Goal: Task Accomplishment & Management: Manage account settings

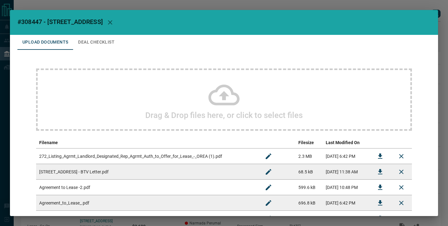
click at [324, 5] on div "#308447 - [STREET_ADDRESS],608 Upload Documents Deal Checklist Drag & Drop file…" at bounding box center [224, 113] width 448 height 226
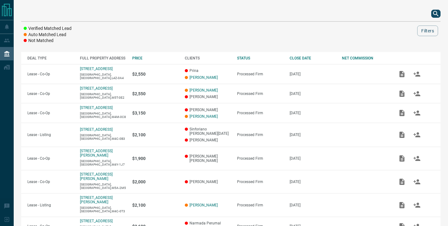
click at [444, 13] on div "Verified Matched Lead Auto Matched Lead Not Matched Filters DEAL TYPE FULL PROP…" at bounding box center [231, 158] width 435 height 316
click at [437, 13] on icon "search button" at bounding box center [435, 13] width 5 height 5
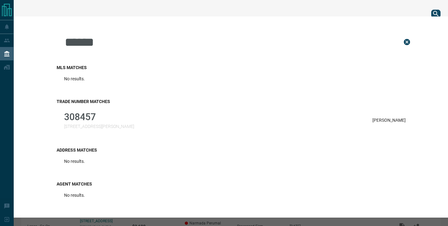
type input "******"
click at [137, 121] on div "308457 [STREET_ADDRESS][PERSON_NAME][PERSON_NAME]" at bounding box center [235, 120] width 357 height 25
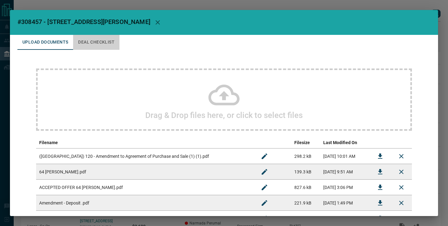
click at [102, 44] on button "Deal Checklist" at bounding box center [96, 42] width 46 height 15
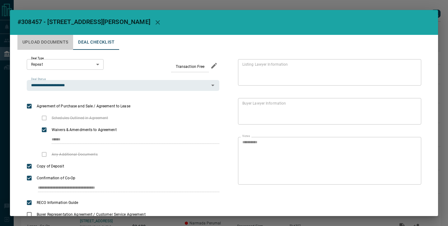
click at [59, 40] on button "Upload Documents" at bounding box center [45, 42] width 56 height 15
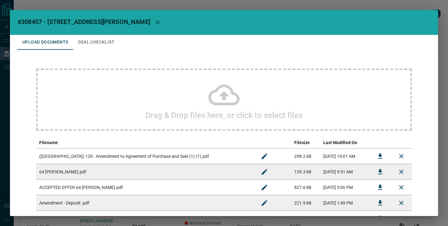
click at [100, 38] on button "Deal Checklist" at bounding box center [96, 42] width 46 height 15
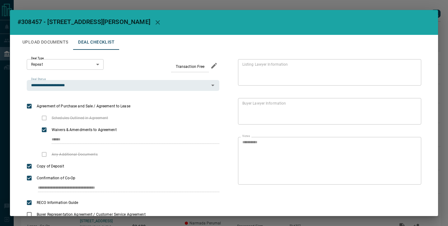
click at [445, 7] on div "**********" at bounding box center [224, 113] width 448 height 226
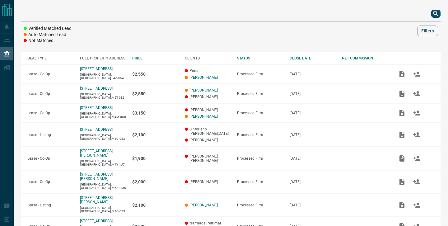
click at [439, 12] on icon "search button" at bounding box center [435, 13] width 7 height 7
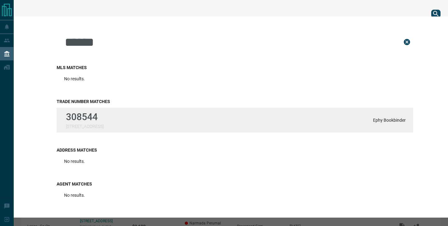
type input "******"
click at [195, 131] on div "308544 [STREET_ADDRESS] Bookbinder" at bounding box center [235, 120] width 357 height 25
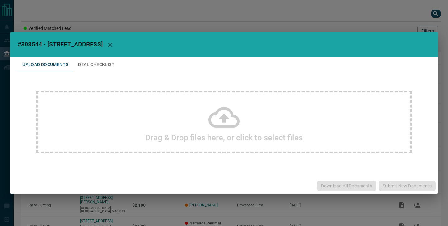
click at [439, 6] on div "#308544 - [STREET_ADDRESS] Upload Documents Deal Checklist Drag & Drop files he…" at bounding box center [224, 113] width 448 height 226
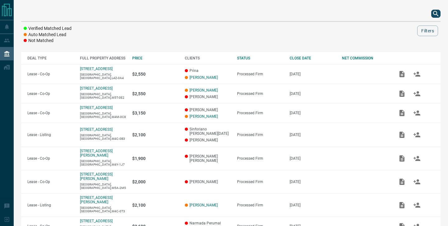
click at [438, 13] on icon "search button" at bounding box center [435, 13] width 7 height 7
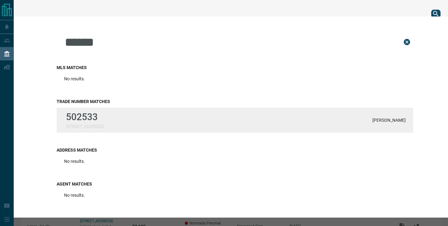
type input "******"
click at [333, 113] on div "502533 [STREET_ADDRESS][PERSON_NAME]" at bounding box center [235, 120] width 357 height 25
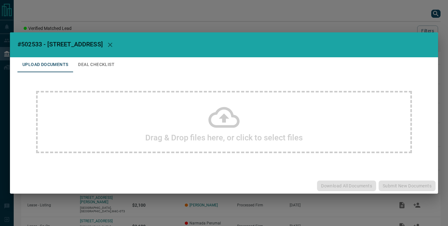
click at [308, 22] on div "#502533 - [STREET_ADDRESS] Upload Documents Deal Checklist Drag & Drop files he…" at bounding box center [224, 113] width 448 height 226
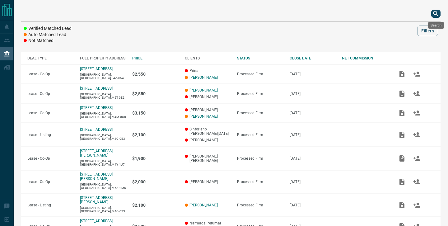
click at [437, 12] on icon "search button" at bounding box center [435, 13] width 7 height 7
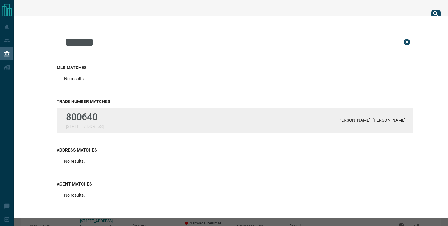
type input "******"
click at [131, 120] on div "800640 [STREET_ADDRESS][GEOGRAPHIC_DATA][PERSON_NAME], [PERSON_NAME]" at bounding box center [235, 120] width 357 height 25
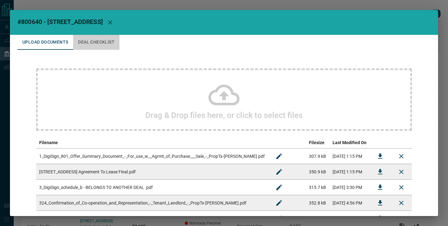
click at [116, 47] on button "Deal Checklist" at bounding box center [96, 42] width 46 height 15
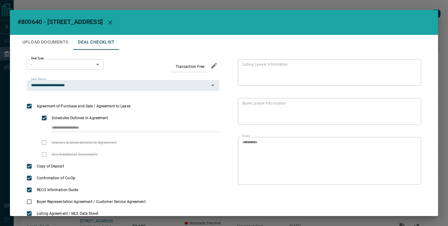
click at [56, 41] on button "Upload Documents" at bounding box center [45, 42] width 56 height 15
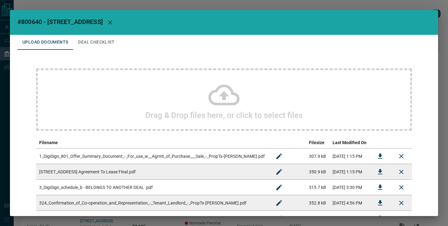
click at [269, 8] on div "#800640 - [STREET_ADDRESS] Upload Documents Deal Checklist Drag & Drop files he…" at bounding box center [224, 113] width 448 height 226
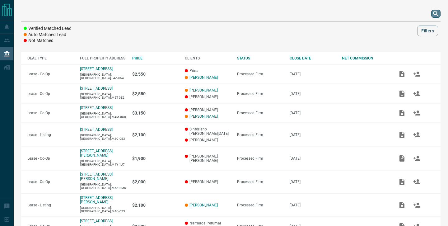
click at [436, 12] on icon "search button" at bounding box center [435, 13] width 5 height 5
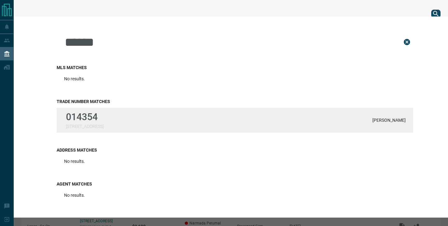
type input "******"
click at [215, 127] on div "014354 [STREET_ADDRESS][PERSON_NAME]" at bounding box center [235, 120] width 357 height 25
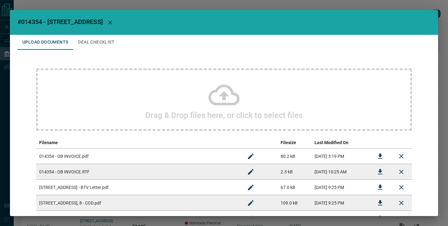
click at [211, 101] on icon at bounding box center [224, 95] width 31 height 21
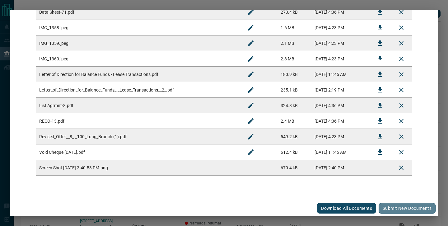
click at [407, 209] on button "Submit new documents" at bounding box center [407, 208] width 57 height 11
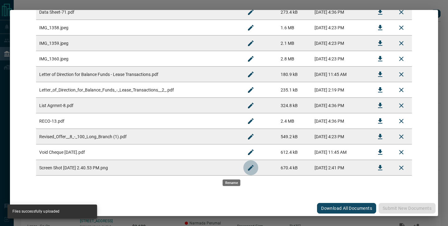
click at [248, 167] on icon "Rename" at bounding box center [251, 168] width 6 height 6
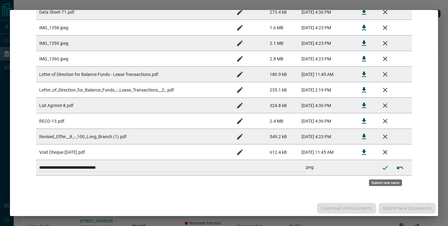
drag, startPoint x: 233, startPoint y: 167, endPoint x: 52, endPoint y: 156, distance: 180.9
click at [52, 156] on tbody "**********" at bounding box center [224, 51] width 376 height 249
paste input
type input "**********"
click at [383, 168] on icon "Submit new name" at bounding box center [386, 168] width 6 height 4
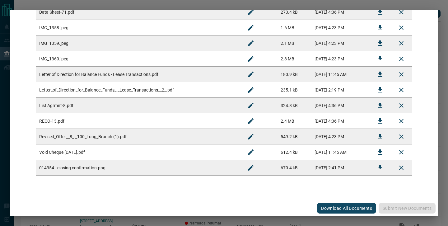
scroll to position [0, 0]
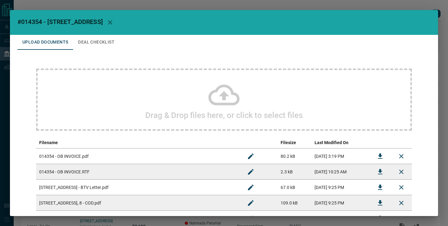
click at [106, 48] on button "Deal Checklist" at bounding box center [96, 42] width 46 height 15
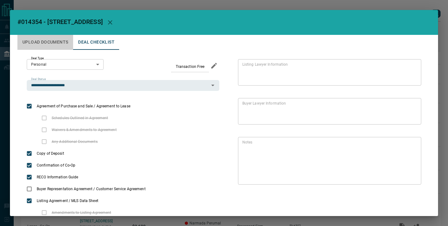
click at [59, 42] on button "Upload Documents" at bounding box center [45, 42] width 56 height 15
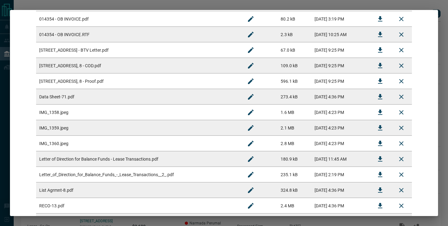
scroll to position [142, 0]
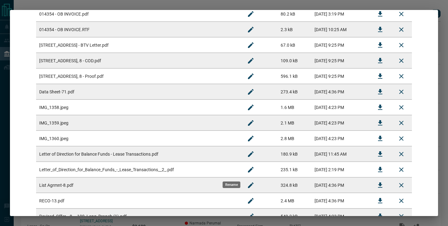
click at [247, 170] on icon "Rename" at bounding box center [250, 169] width 7 height 7
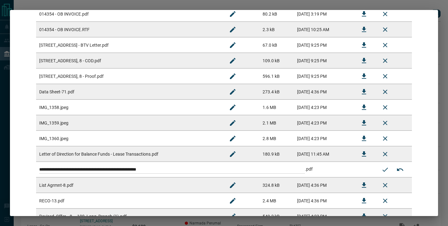
click at [39, 168] on input "**********" at bounding box center [172, 170] width 266 height 8
type input "**********"
click at [387, 170] on icon "Submit new name" at bounding box center [385, 169] width 7 height 7
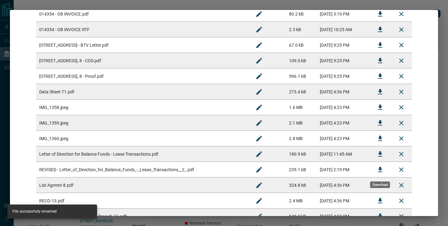
click at [380, 169] on icon "Download" at bounding box center [380, 169] width 4 height 5
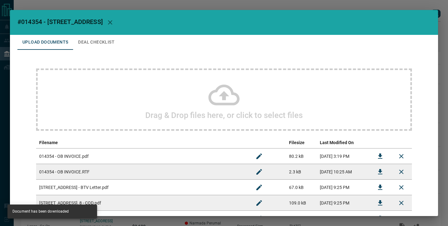
click at [425, 7] on div "#014354 - [STREET_ADDRESS],8 Upload Documents Deal Checklist Drag & Drop files …" at bounding box center [224, 113] width 448 height 226
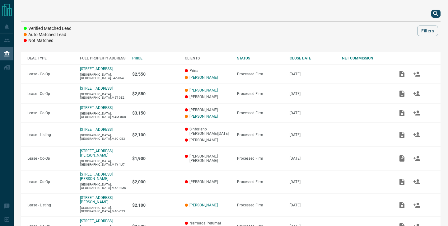
click at [439, 16] on icon "search button" at bounding box center [435, 13] width 7 height 7
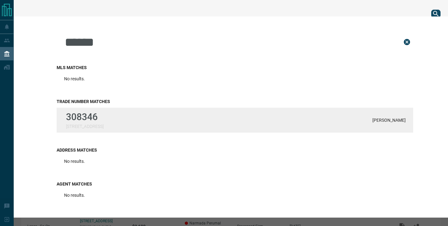
type input "******"
click at [166, 126] on div "308346 [STREET_ADDRESS][PERSON_NAME]" at bounding box center [235, 120] width 357 height 25
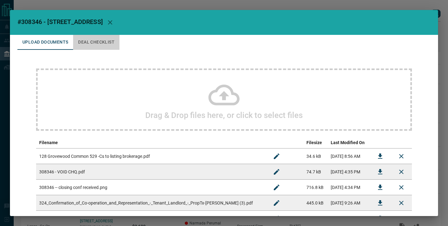
click at [104, 49] on button "Deal Checklist" at bounding box center [96, 42] width 46 height 15
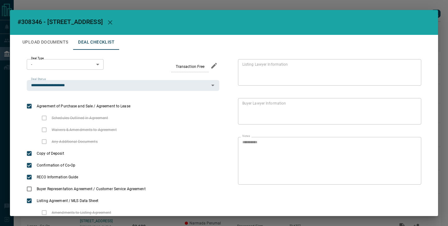
click at [47, 32] on h2 "#308346 - [STREET_ADDRESS]" at bounding box center [224, 22] width 428 height 25
click at [48, 40] on button "Upload Documents" at bounding box center [45, 42] width 56 height 15
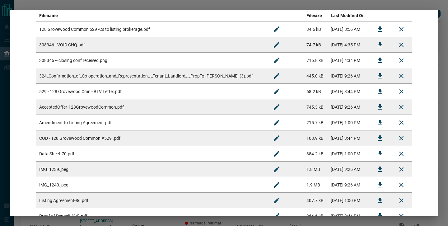
scroll to position [125, 0]
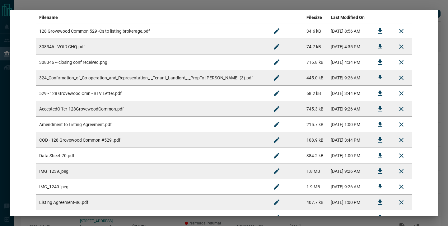
click at [83, 94] on td "529 - 128 Grovewood Cmn - BTV Letter.pdf" at bounding box center [151, 94] width 230 height 16
click at [384, 96] on icon "Download" at bounding box center [380, 93] width 7 height 7
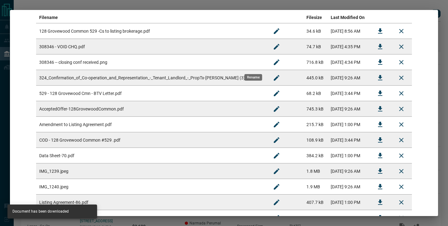
click at [273, 61] on icon "Rename" at bounding box center [276, 62] width 7 height 7
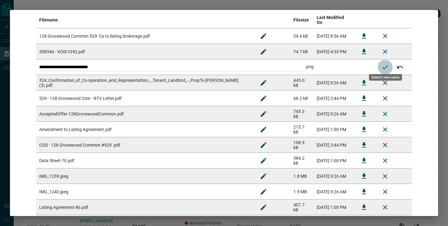
click at [385, 64] on icon "Submit new name" at bounding box center [385, 67] width 7 height 7
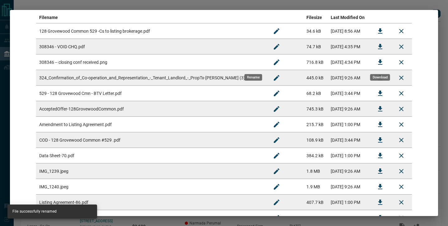
click at [384, 64] on button "Download" at bounding box center [380, 62] width 15 height 15
click at [382, 49] on icon "Download" at bounding box center [380, 46] width 7 height 7
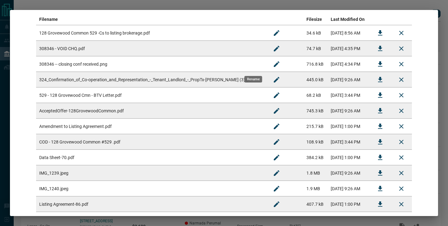
click at [273, 65] on icon "Rename" at bounding box center [276, 63] width 7 height 7
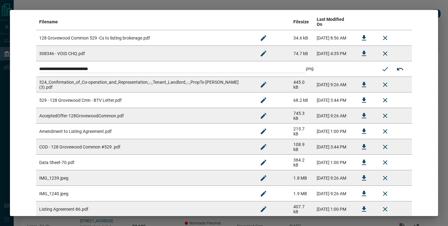
click at [109, 65] on input "**********" at bounding box center [172, 69] width 266 height 8
type input "**********"
click at [386, 66] on icon "Submit new name" at bounding box center [385, 68] width 7 height 7
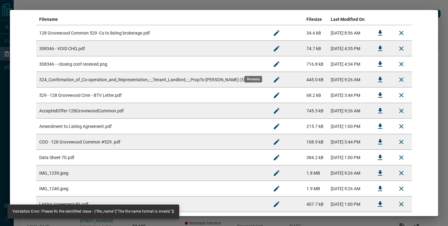
click at [274, 84] on td at bounding box center [284, 80] width 37 height 16
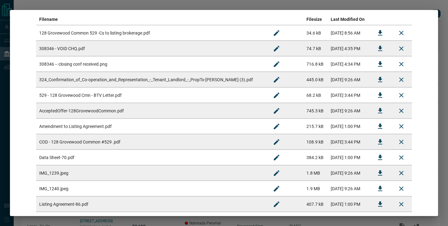
click at [304, 79] on td "445.0 kB" at bounding box center [316, 80] width 24 height 16
click at [273, 64] on icon "Rename" at bounding box center [276, 63] width 7 height 7
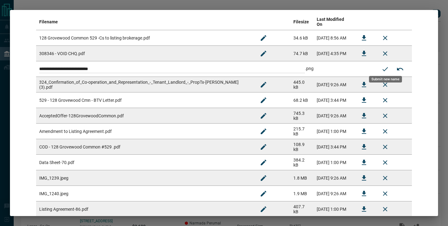
click at [225, 67] on input "**********" at bounding box center [172, 69] width 266 height 8
drag, startPoint x: 108, startPoint y: 64, endPoint x: 241, endPoint y: 66, distance: 133.3
click at [241, 66] on input "**********" at bounding box center [172, 69] width 266 height 8
type input "**********"
click at [387, 65] on icon "Submit new name" at bounding box center [385, 68] width 7 height 7
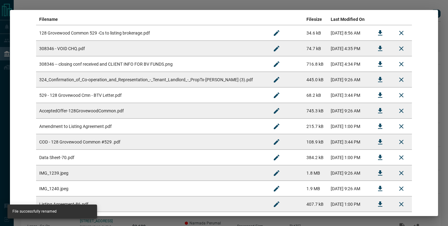
click at [407, 5] on div "#308346 - [GEOGRAPHIC_DATA],529 Upload Documents Deal Checklist Drag & Drop fil…" at bounding box center [224, 113] width 448 height 226
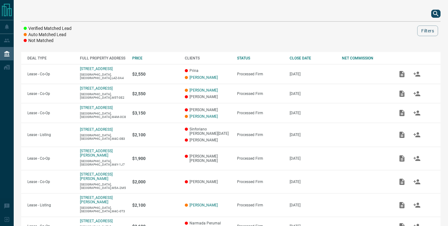
scroll to position [0, 0]
click at [434, 13] on icon "search button" at bounding box center [435, 13] width 7 height 7
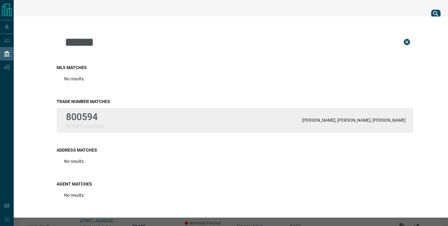
type input "******"
click at [94, 114] on p "800594" at bounding box center [85, 116] width 38 height 11
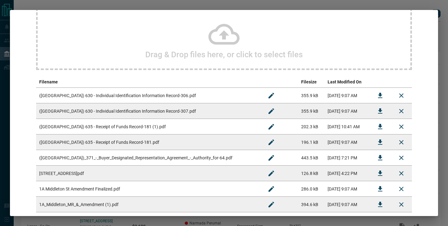
scroll to position [19, 0]
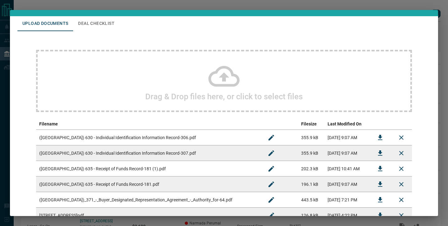
click at [91, 28] on button "Deal Checklist" at bounding box center [96, 23] width 46 height 15
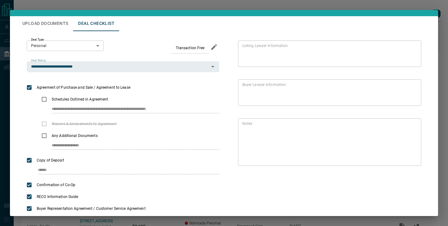
click at [91, 28] on button "Deal Checklist" at bounding box center [96, 23] width 46 height 15
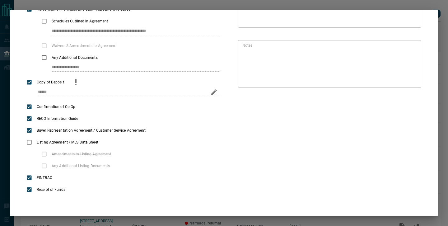
scroll to position [0, 0]
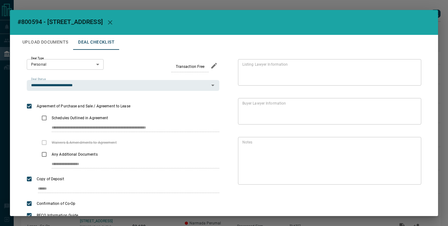
click at [52, 46] on button "Upload Documents" at bounding box center [45, 42] width 56 height 15
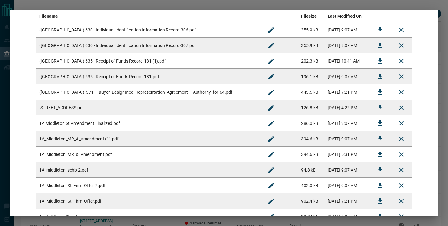
scroll to position [132, 0]
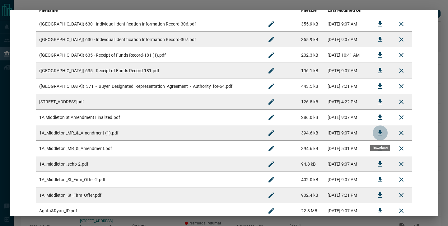
click at [382, 135] on icon "Download" at bounding box center [380, 132] width 7 height 7
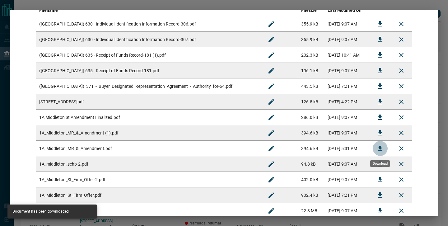
click at [384, 147] on icon "Download" at bounding box center [380, 148] width 7 height 7
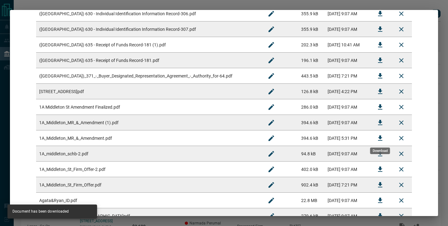
scroll to position [152, 0]
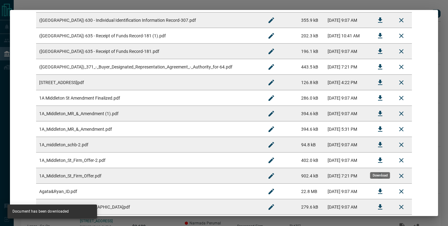
click at [384, 161] on button "Download" at bounding box center [380, 160] width 15 height 15
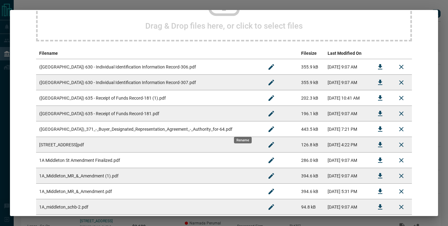
scroll to position [0, 0]
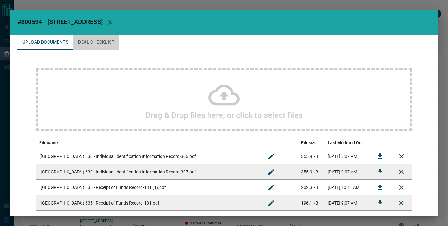
click at [107, 39] on button "Deal Checklist" at bounding box center [96, 42] width 46 height 15
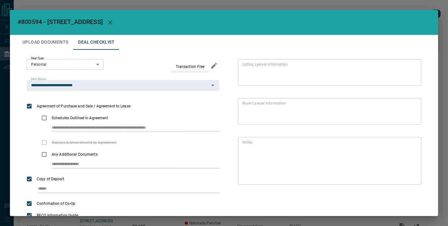
click at [66, 49] on button "Upload Documents" at bounding box center [45, 42] width 56 height 15
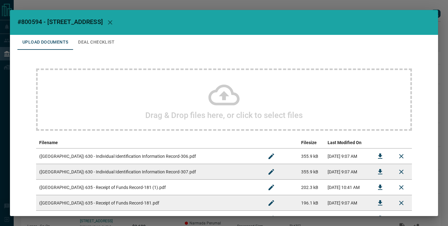
click at [91, 95] on div "Drag & Drop files here, or click to select files" at bounding box center [224, 99] width 376 height 62
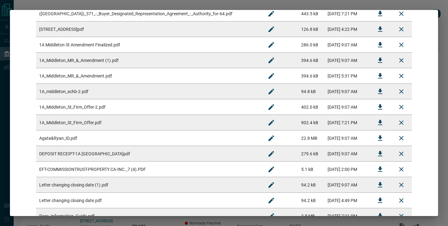
scroll to position [269, 0]
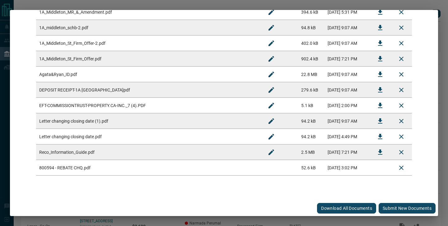
click at [396, 210] on button "Submit new documents" at bounding box center [407, 208] width 57 height 11
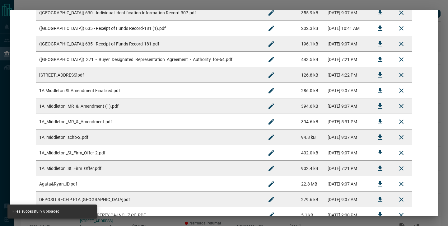
scroll to position [0, 0]
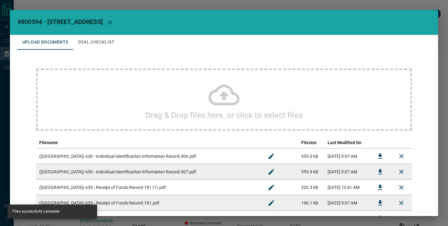
click at [110, 43] on button "Deal Checklist" at bounding box center [96, 42] width 46 height 15
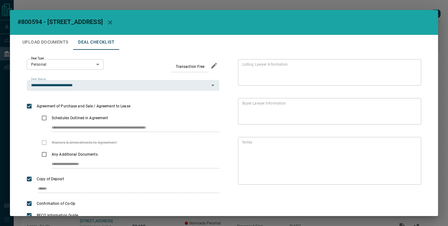
click at [130, 6] on div "**********" at bounding box center [224, 113] width 448 height 226
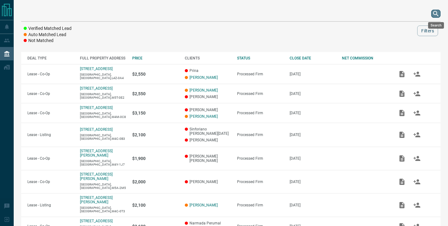
click at [432, 12] on icon "search button" at bounding box center [435, 13] width 7 height 7
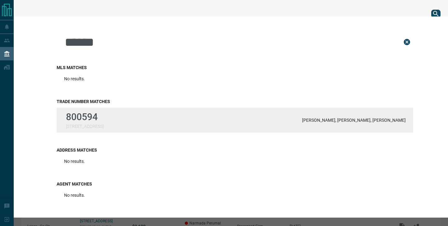
type input "******"
click at [177, 114] on div "800594 [STREET_ADDRESS][PERSON_NAME][PERSON_NAME], [PERSON_NAME]" at bounding box center [235, 120] width 357 height 25
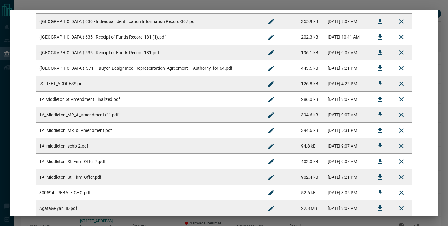
scroll to position [206, 0]
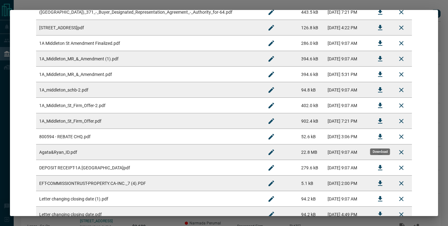
click at [379, 135] on icon "Download" at bounding box center [380, 136] width 7 height 7
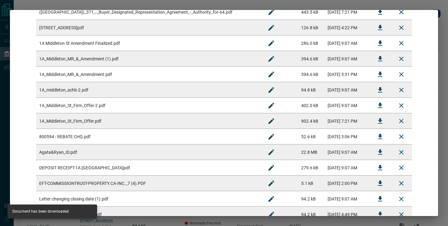
click at [177, 4] on div "#800594 - [STREET_ADDRESS] Upload Documents Deal Checklist Drag & Drop files he…" at bounding box center [224, 113] width 448 height 226
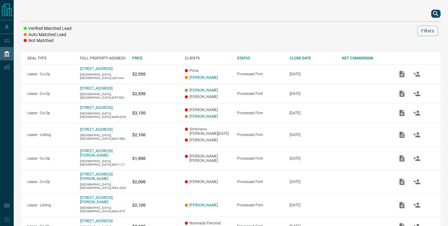
scroll to position [0, 0]
click at [440, 14] on icon "search button" at bounding box center [435, 13] width 7 height 7
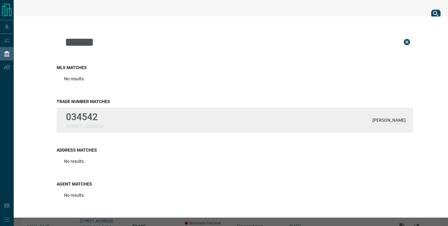
type input "******"
click at [186, 124] on div "034542 [STREET_ADDRESS][PERSON_NAME]" at bounding box center [235, 120] width 357 height 25
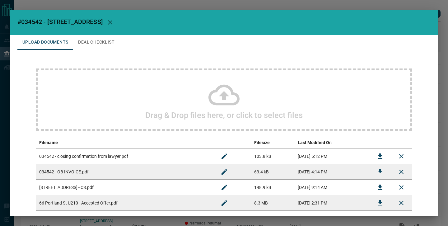
click at [421, 6] on div "#034542 - [STREET_ADDRESS],210 Upload Documents Deal Checklist Drag & Drop file…" at bounding box center [224, 113] width 448 height 226
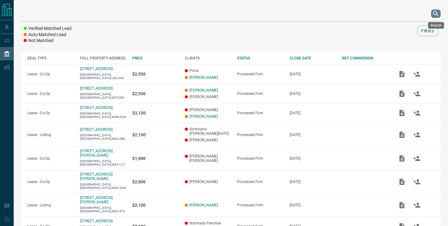
click at [439, 16] on icon "search button" at bounding box center [435, 13] width 7 height 7
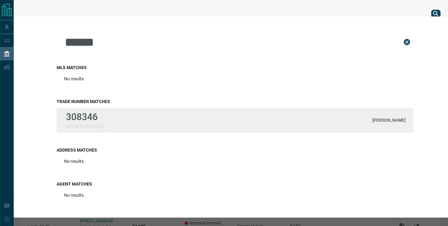
type input "******"
click at [374, 119] on div "308346 [STREET_ADDRESS][PERSON_NAME]" at bounding box center [235, 120] width 357 height 25
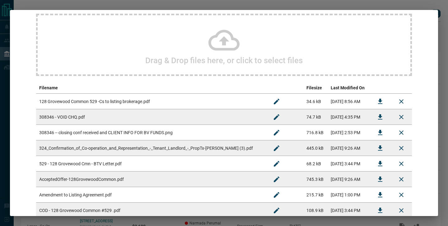
scroll to position [56, 0]
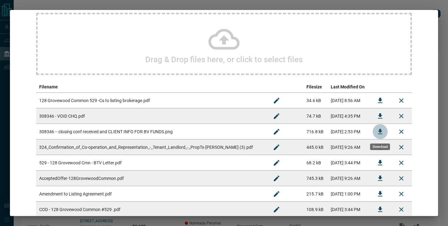
click at [382, 131] on icon "Download" at bounding box center [380, 131] width 7 height 7
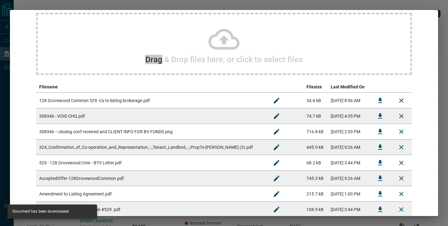
click at [369, 14] on div "Drag & Drop files here, or click to select files" at bounding box center [224, 44] width 376 height 62
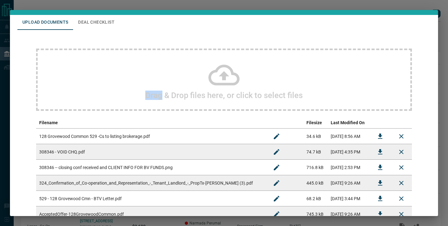
scroll to position [23, 0]
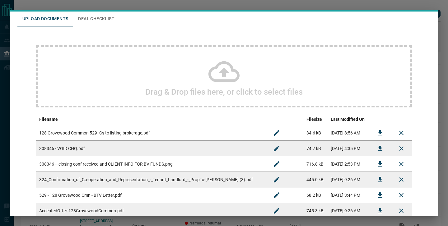
click at [386, 141] on td at bounding box center [380, 149] width 21 height 16
click at [374, 155] on td at bounding box center [380, 149] width 21 height 16
click at [376, 152] on button "Download" at bounding box center [380, 148] width 15 height 15
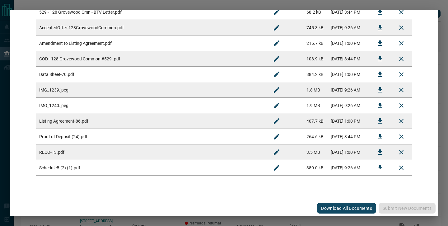
scroll to position [0, 0]
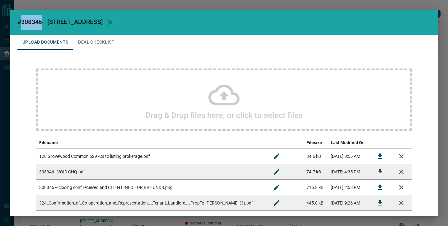
drag, startPoint x: 42, startPoint y: 22, endPoint x: 21, endPoint y: 19, distance: 20.8
click at [21, 20] on span "#308346 - [STREET_ADDRESS]" at bounding box center [59, 21] width 85 height 7
copy span "308346"
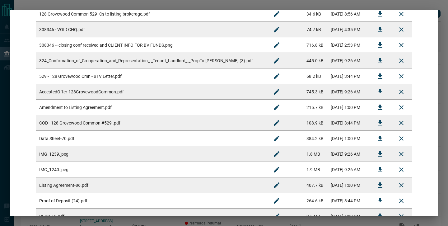
scroll to position [222, 0]
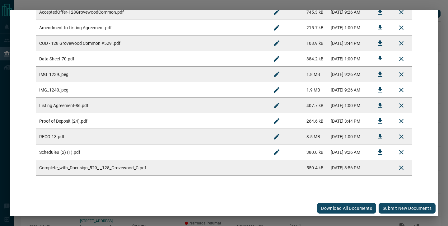
click at [400, 208] on button "Submit new documents" at bounding box center [407, 208] width 57 height 11
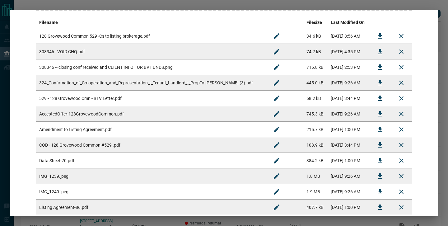
scroll to position [119, 0]
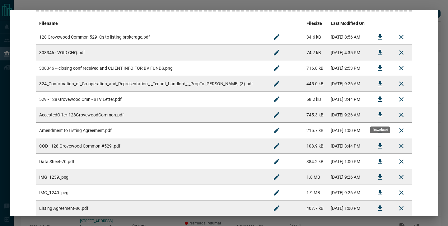
click at [382, 113] on icon "Download" at bounding box center [380, 114] width 7 height 7
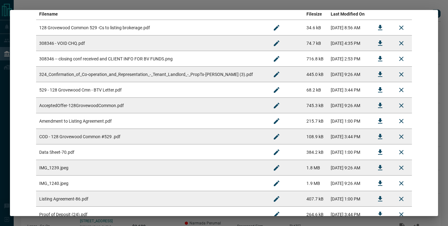
scroll to position [129, 0]
click at [383, 26] on icon "Download" at bounding box center [380, 27] width 7 height 7
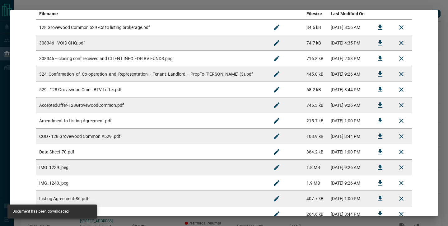
scroll to position [2, 0]
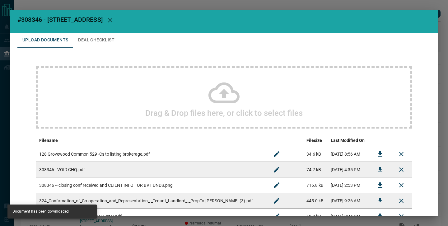
click at [196, 102] on div "Drag & Drop files here, or click to select files" at bounding box center [224, 97] width 376 height 62
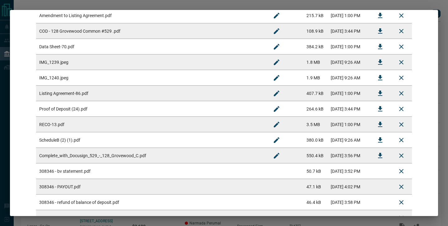
scroll to position [300, 0]
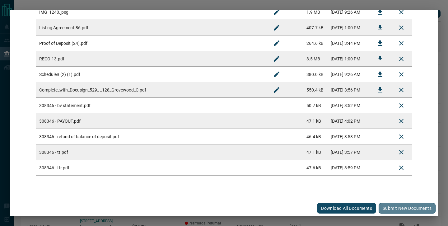
click at [392, 207] on button "Submit new documents" at bounding box center [407, 208] width 57 height 11
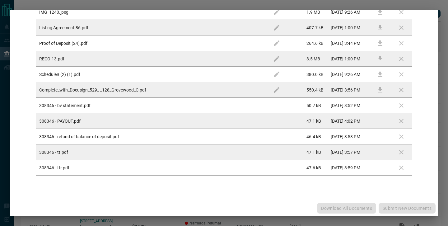
scroll to position [0, 0]
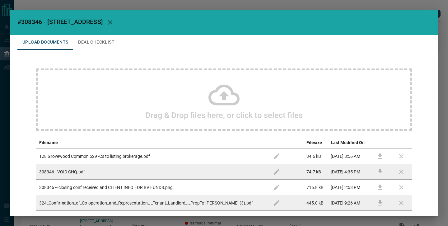
click at [101, 37] on button "Deal Checklist" at bounding box center [96, 42] width 46 height 15
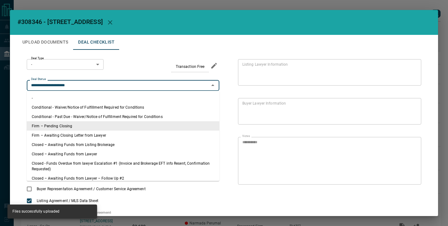
click at [101, 84] on input "**********" at bounding box center [118, 85] width 179 height 7
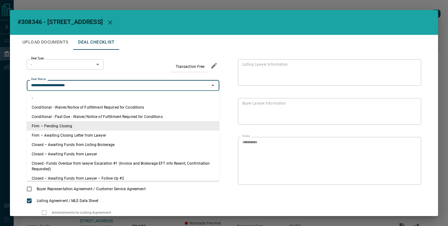
type input "*"
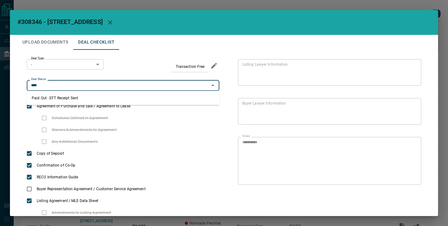
type input "**********"
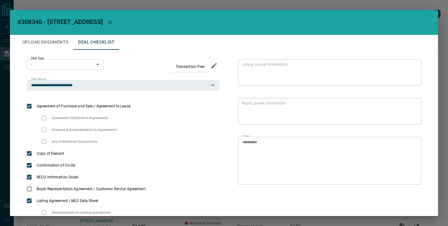
click at [315, 4] on div "**********" at bounding box center [224, 113] width 448 height 226
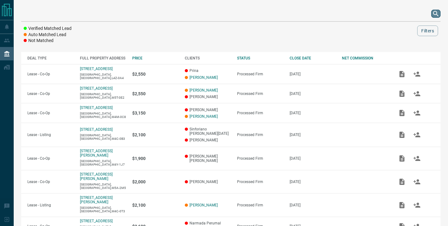
click at [437, 16] on icon "search button" at bounding box center [435, 13] width 7 height 7
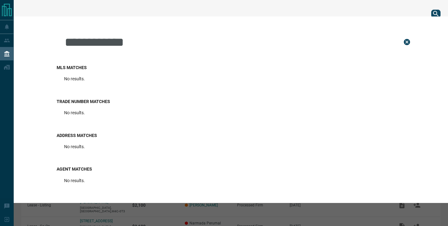
drag, startPoint x: 106, startPoint y: 41, endPoint x: 171, endPoint y: 44, distance: 64.5
click at [171, 44] on input "**********" at bounding box center [228, 41] width 329 height 31
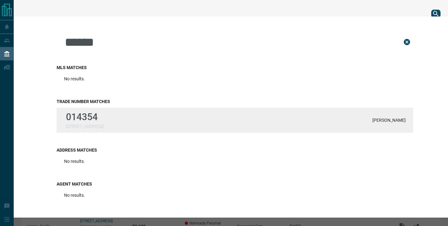
type input "******"
click at [101, 126] on p "[STREET_ADDRESS]" at bounding box center [85, 126] width 38 height 5
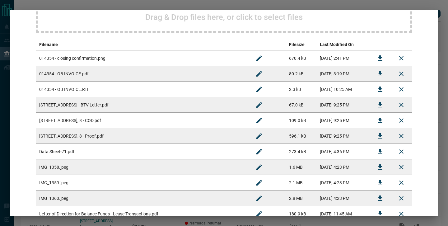
scroll to position [238, 0]
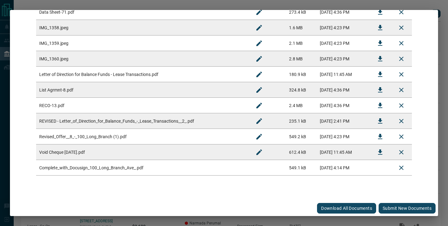
click at [395, 211] on button "Submit new documents" at bounding box center [407, 208] width 57 height 11
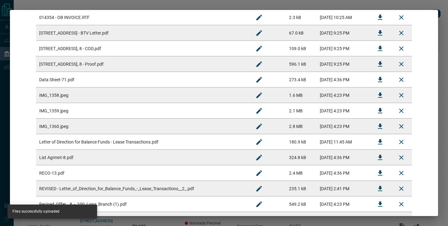
scroll to position [209, 0]
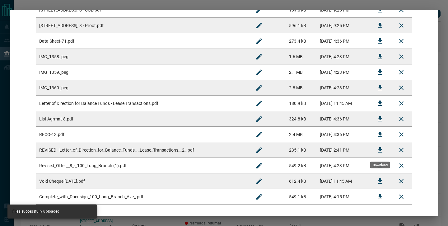
click at [379, 148] on icon "Download" at bounding box center [380, 149] width 7 height 7
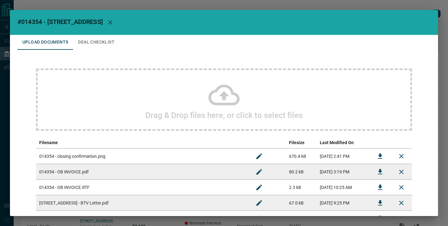
drag, startPoint x: 17, startPoint y: 20, endPoint x: 123, endPoint y: 23, distance: 105.9
click at [123, 23] on h2 "#014354 - [STREET_ADDRESS]" at bounding box center [224, 22] width 428 height 25
copy span "#014354 - [STREET_ADDRESS]"
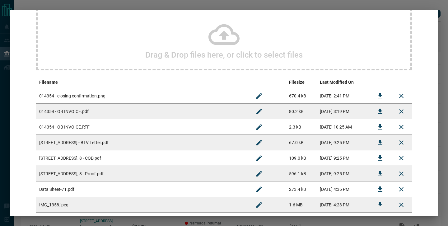
scroll to position [67, 0]
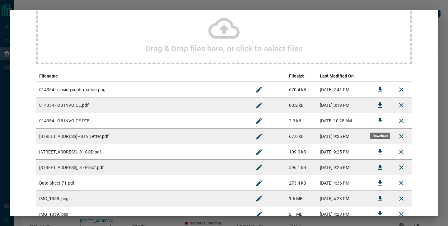
click at [382, 120] on icon "Download" at bounding box center [380, 120] width 7 height 7
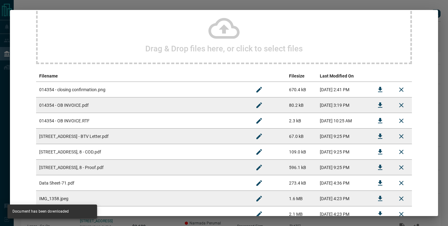
scroll to position [0, 0]
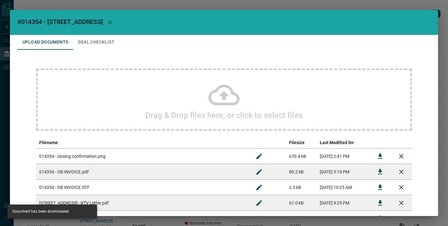
click at [132, 88] on div "Drag & Drop files here, or click to select files" at bounding box center [224, 99] width 376 height 62
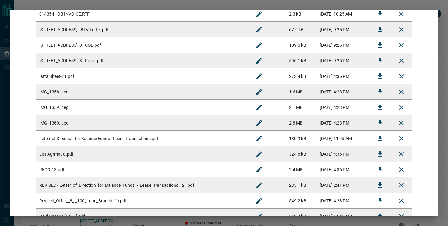
scroll to position [331, 0]
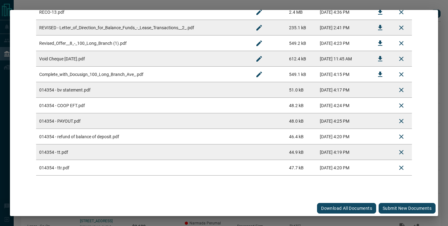
click at [398, 206] on button "Submit new documents" at bounding box center [407, 208] width 57 height 11
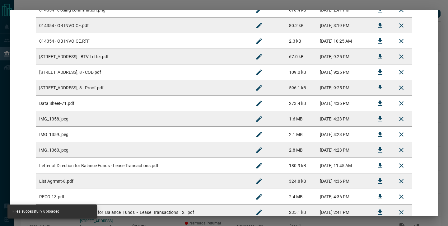
scroll to position [0, 0]
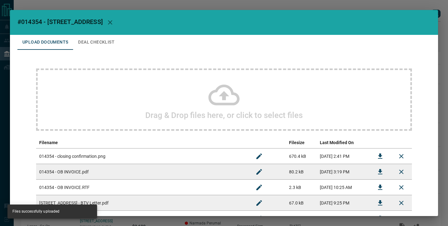
click at [102, 43] on button "Deal Checklist" at bounding box center [96, 42] width 46 height 15
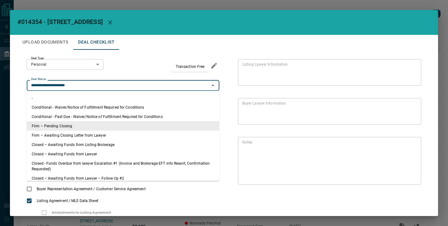
click at [103, 87] on input "**********" at bounding box center [118, 85] width 179 height 7
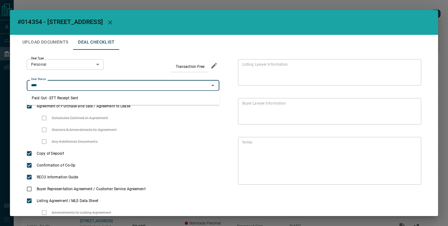
type input "**********"
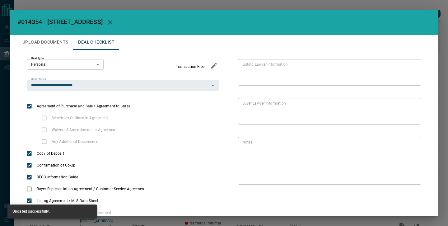
click at [72, 6] on div "**********" at bounding box center [224, 113] width 448 height 226
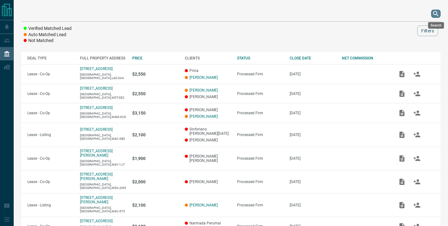
click at [436, 12] on icon "search button" at bounding box center [435, 13] width 7 height 7
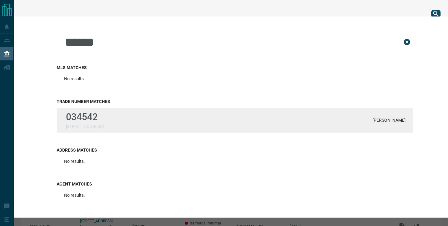
type input "******"
click at [93, 127] on p "[STREET_ADDRESS]" at bounding box center [85, 126] width 38 height 5
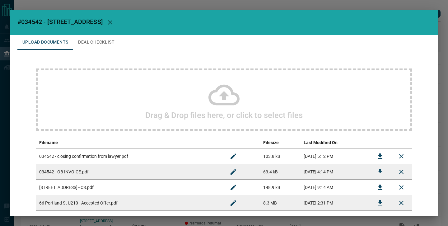
scroll to position [222, 0]
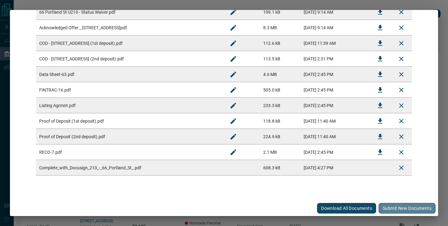
click at [394, 212] on button "Submit new documents" at bounding box center [407, 208] width 57 height 11
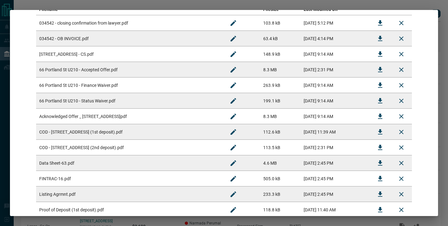
scroll to position [126, 0]
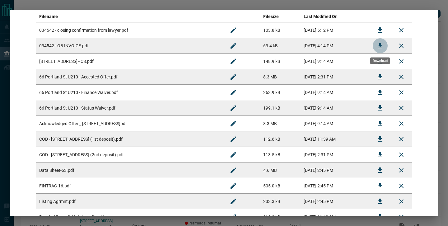
click at [381, 48] on icon "Download" at bounding box center [380, 45] width 7 height 7
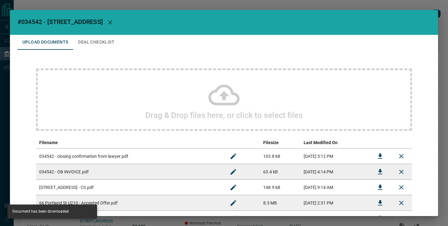
scroll to position [3, 0]
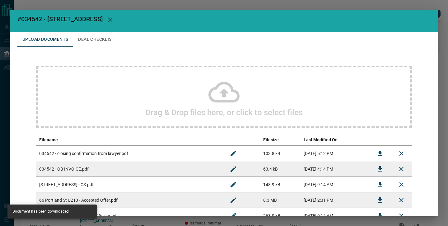
click at [234, 83] on icon at bounding box center [224, 92] width 31 height 31
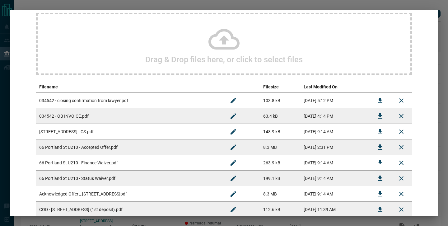
scroll to position [284, 0]
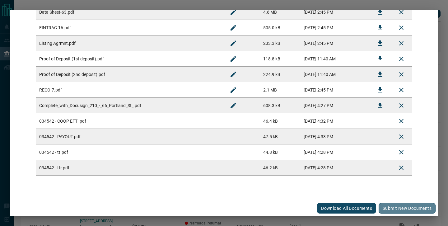
click at [391, 210] on button "Submit new documents" at bounding box center [407, 208] width 57 height 11
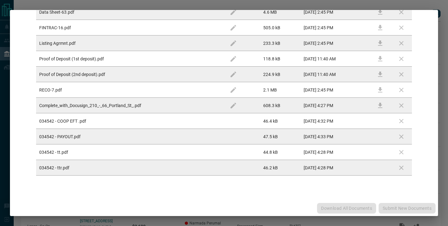
scroll to position [0, 0]
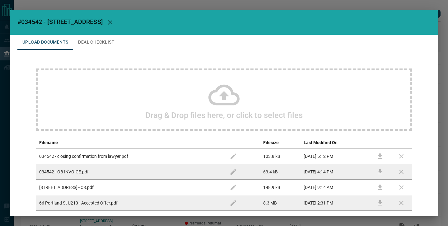
click at [103, 50] on button "Deal Checklist" at bounding box center [96, 42] width 46 height 15
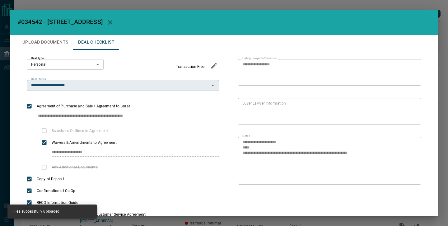
click at [94, 85] on input "**********" at bounding box center [118, 85] width 179 height 7
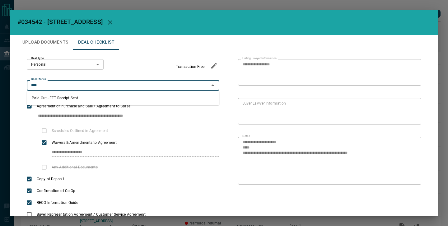
type input "**********"
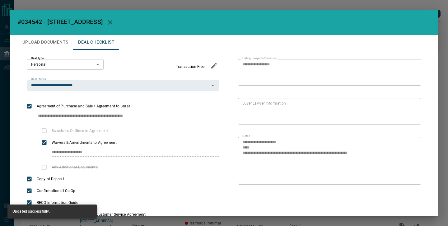
click at [50, 41] on button "Upload Documents" at bounding box center [45, 42] width 56 height 15
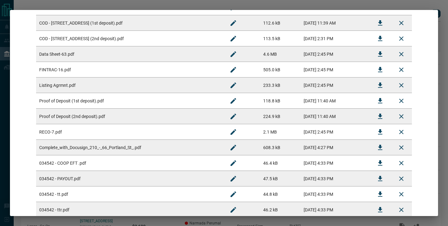
scroll to position [284, 0]
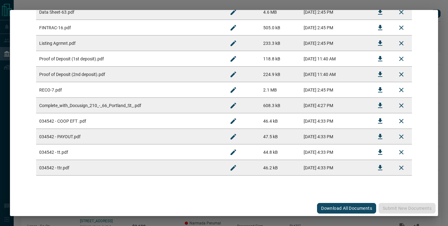
click at [423, 2] on div "#034542 - [STREET_ADDRESS],210 Upload Documents Deal Checklist Drag & Drop file…" at bounding box center [224, 113] width 448 height 226
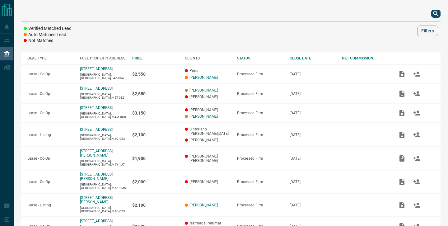
scroll to position [0, 0]
click at [435, 14] on icon "search button" at bounding box center [435, 13] width 7 height 7
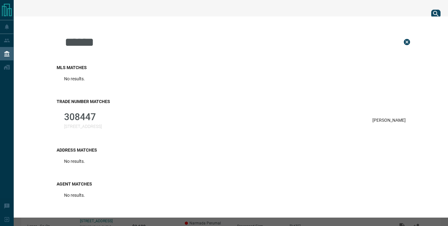
type input "******"
click at [210, 115] on div "308447 [STREET_ADDRESS][PERSON_NAME]" at bounding box center [235, 120] width 357 height 25
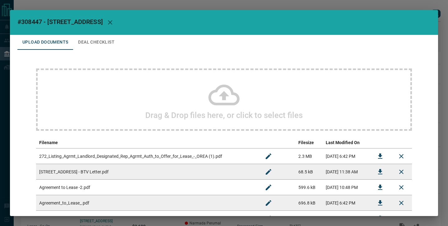
click at [172, 108] on div "Drag & Drop files here, or click to select files" at bounding box center [224, 99] width 376 height 62
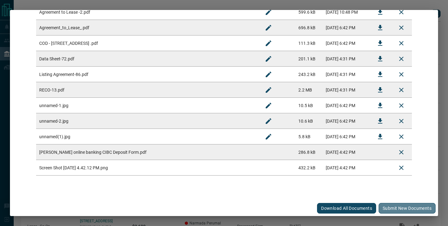
click at [397, 211] on button "Submit new documents" at bounding box center [407, 208] width 57 height 11
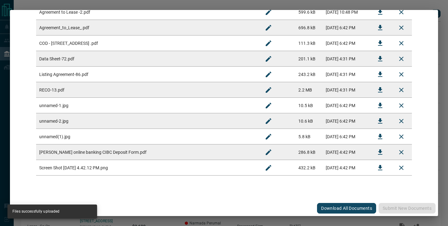
click at [265, 168] on icon "Rename" at bounding box center [268, 167] width 7 height 7
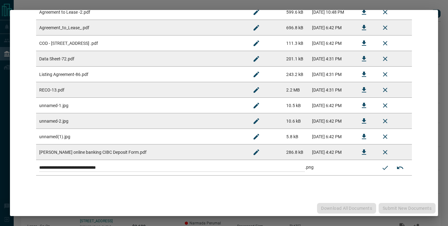
drag, startPoint x: 248, startPoint y: 168, endPoint x: 91, endPoint y: 141, distance: 158.7
click at [93, 144] on tbody "**********" at bounding box center [224, 74] width 376 height 202
paste input
type input "**********"
click at [382, 167] on icon "Submit new name" at bounding box center [385, 167] width 7 height 7
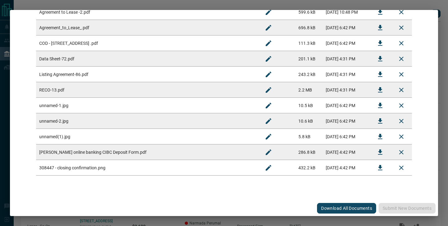
click at [265, 153] on icon "Rename" at bounding box center [268, 152] width 7 height 7
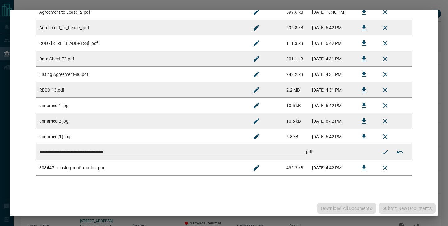
drag, startPoint x: 253, startPoint y: 153, endPoint x: 34, endPoint y: 120, distance: 221.8
click at [34, 121] on div "**********" at bounding box center [223, 35] width 413 height 320
paste input
type input "**********"
click at [385, 154] on icon "Submit new name" at bounding box center [385, 152] width 7 height 7
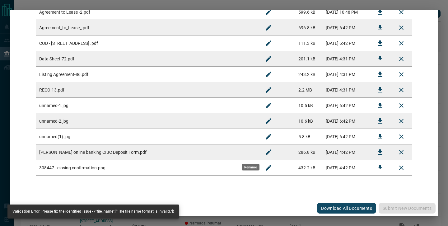
click at [261, 150] on button "Rename" at bounding box center [268, 152] width 15 height 15
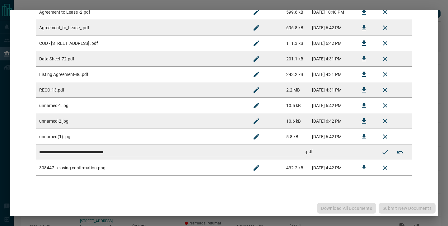
drag, startPoint x: 246, startPoint y: 151, endPoint x: -10, endPoint y: 79, distance: 265.2
click at [0, 79] on html "Lead Transfers Leads Deals Listings Disclosure Logout Verified Matched Lead Aut…" at bounding box center [224, 113] width 448 height 226
paste input
type input "**********"
click at [385, 153] on icon "Submit new name" at bounding box center [386, 152] width 6 height 4
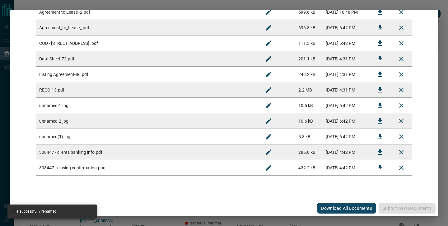
click at [431, 4] on div "#308447 - [STREET_ADDRESS],608 Upload Documents Deal Checklist Drag & Drop file…" at bounding box center [224, 113] width 448 height 226
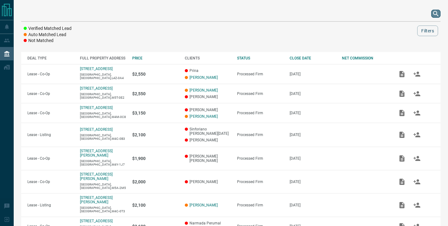
click at [437, 13] on icon "search button" at bounding box center [435, 13] width 5 height 5
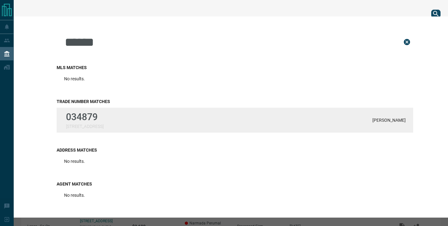
type input "******"
click at [104, 119] on p "034879" at bounding box center [85, 116] width 38 height 11
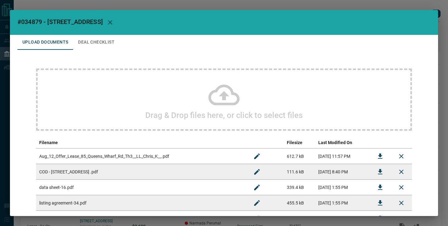
click at [169, 104] on div "Drag & Drop files here, or click to select files" at bounding box center [224, 99] width 376 height 62
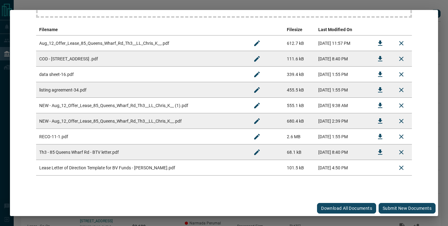
click at [388, 208] on button "Submit new documents" at bounding box center [407, 208] width 57 height 11
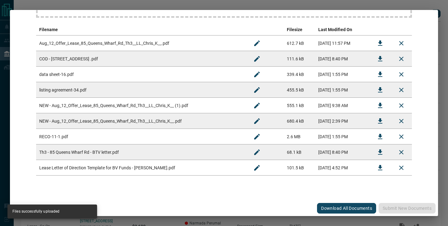
click at [254, 167] on icon "Rename" at bounding box center [257, 168] width 6 height 6
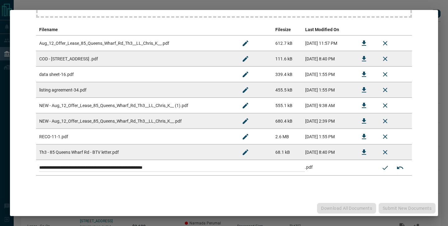
drag, startPoint x: 239, startPoint y: 167, endPoint x: 35, endPoint y: 156, distance: 203.9
click at [35, 156] on div "**********" at bounding box center [223, 65] width 413 height 257
paste input
type input "**********"
click at [380, 166] on button "Submit new name" at bounding box center [385, 167] width 15 height 15
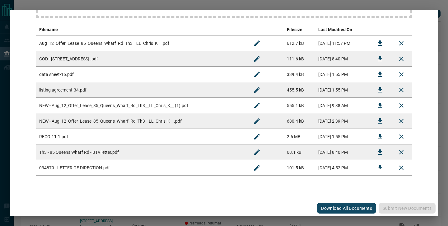
click at [437, 4] on div "#034879 - [STREET_ADDRESS] Upload Documents Deal Checklist Drag & Drop files he…" at bounding box center [224, 113] width 448 height 226
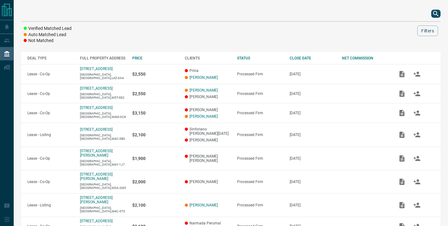
scroll to position [0, 0]
click at [437, 14] on icon "search button" at bounding box center [435, 13] width 7 height 7
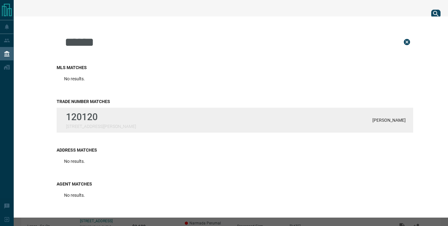
type input "******"
click at [322, 118] on div "120120 [STREET_ADDRESS][PERSON_NAME][PERSON_NAME]" at bounding box center [235, 120] width 357 height 25
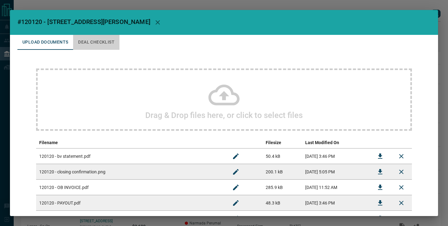
click at [104, 40] on button "Deal Checklist" at bounding box center [96, 42] width 46 height 15
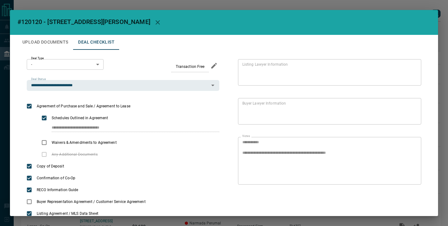
click at [60, 41] on button "Upload Documents" at bounding box center [45, 42] width 56 height 15
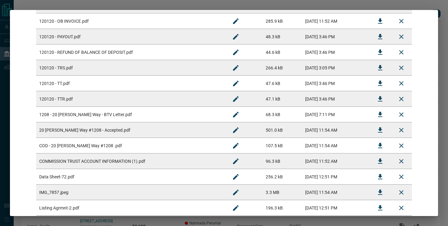
scroll to position [35, 0]
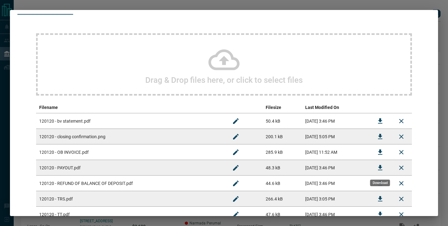
click at [377, 167] on icon "Download" at bounding box center [380, 167] width 7 height 7
